Goal: Communication & Community: Answer question/provide support

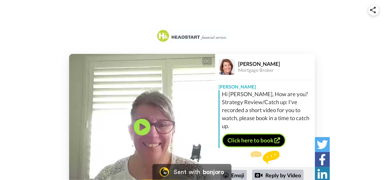
scroll to position [11, 0]
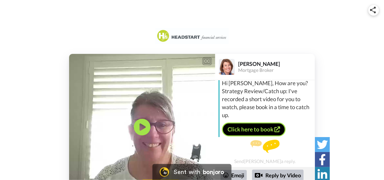
click at [250, 162] on div "Send [PERSON_NAME] a reply." at bounding box center [265, 151] width 100 height 24
click at [139, 125] on icon "Play/Pause" at bounding box center [142, 127] width 18 height 32
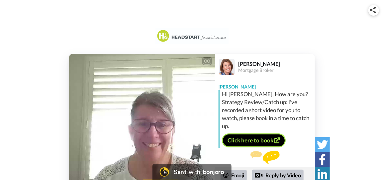
drag, startPoint x: 311, startPoint y: 109, endPoint x: 335, endPoint y: 72, distance: 44.4
click at [335, 72] on div "CC Play/Pause How are you? 0:03 / 0:32 👏 Say thanks [PERSON_NAME] Mortgage Brok…" at bounding box center [192, 127] width 384 height 146
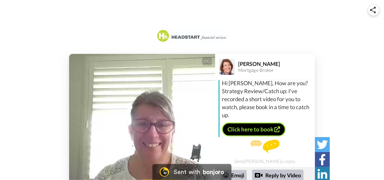
click at [252, 160] on div "Send [PERSON_NAME] a reply." at bounding box center [265, 151] width 100 height 24
click at [252, 162] on div "Send [PERSON_NAME] a reply." at bounding box center [265, 151] width 100 height 24
click at [248, 161] on div "Send [PERSON_NAME] a reply." at bounding box center [265, 151] width 100 height 24
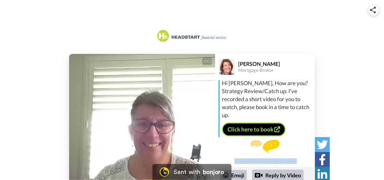
click at [248, 161] on div "Send [PERSON_NAME] a reply." at bounding box center [265, 151] width 100 height 24
click at [269, 145] on img at bounding box center [264, 145] width 29 height 13
click at [266, 160] on div "Send [PERSON_NAME] a reply." at bounding box center [265, 151] width 100 height 24
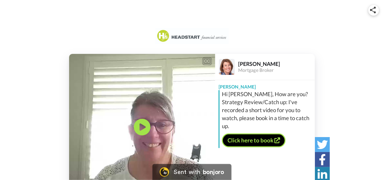
click at [256, 159] on div "[PERSON_NAME] Hi [PERSON_NAME], How are you? Strategy Review/Catch up: I've rec…" at bounding box center [265, 130] width 100 height 100
click at [179, 171] on div "Sent with" at bounding box center [187, 172] width 27 height 6
click at [163, 171] on img at bounding box center [164, 171] width 9 height 9
